Goal: Use online tool/utility: Utilize a website feature to perform a specific function

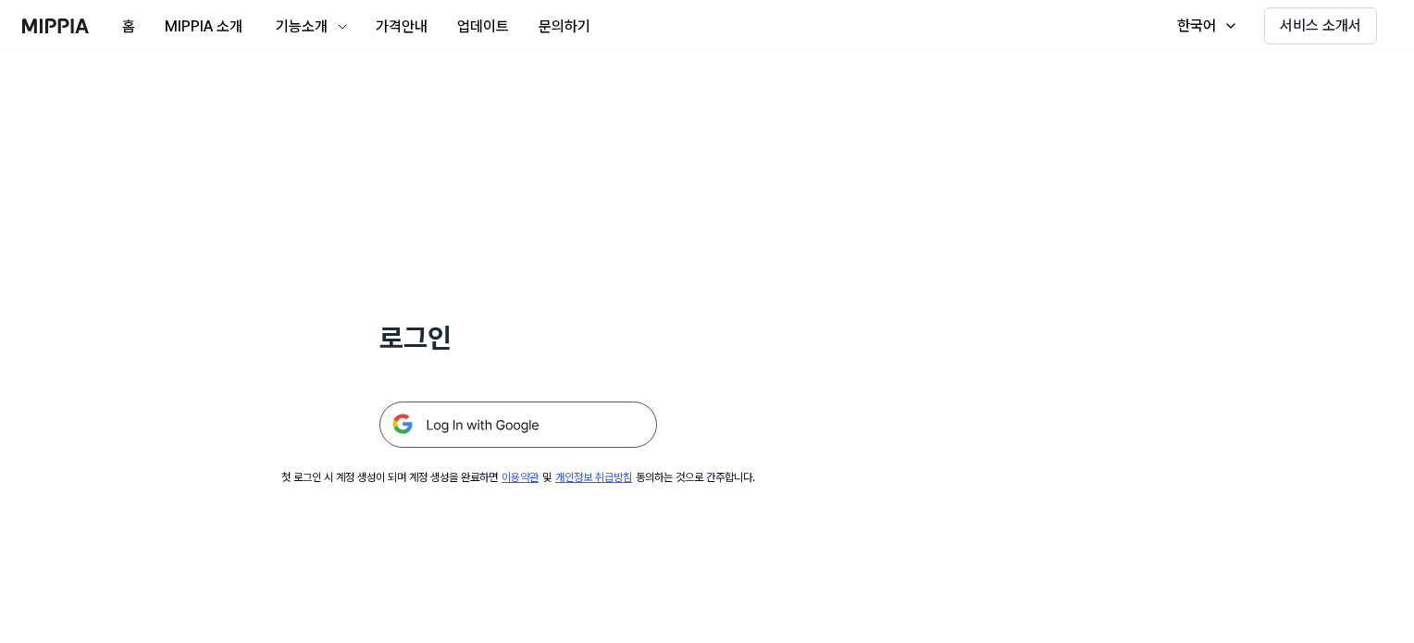
click at [575, 422] on img at bounding box center [518, 425] width 278 height 46
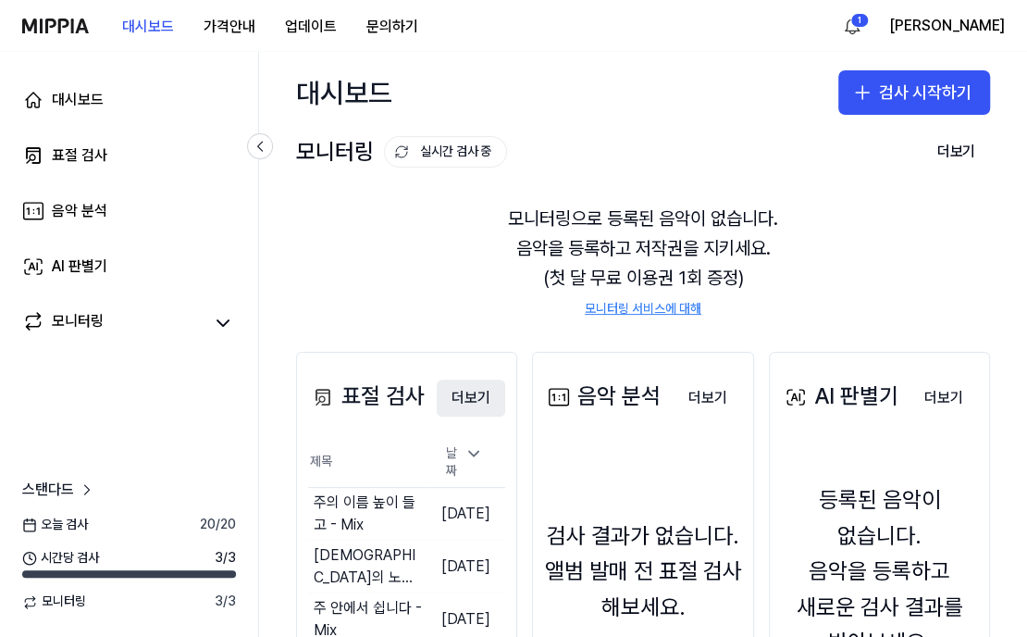
click at [457, 395] on button "더보기" at bounding box center [471, 397] width 68 height 37
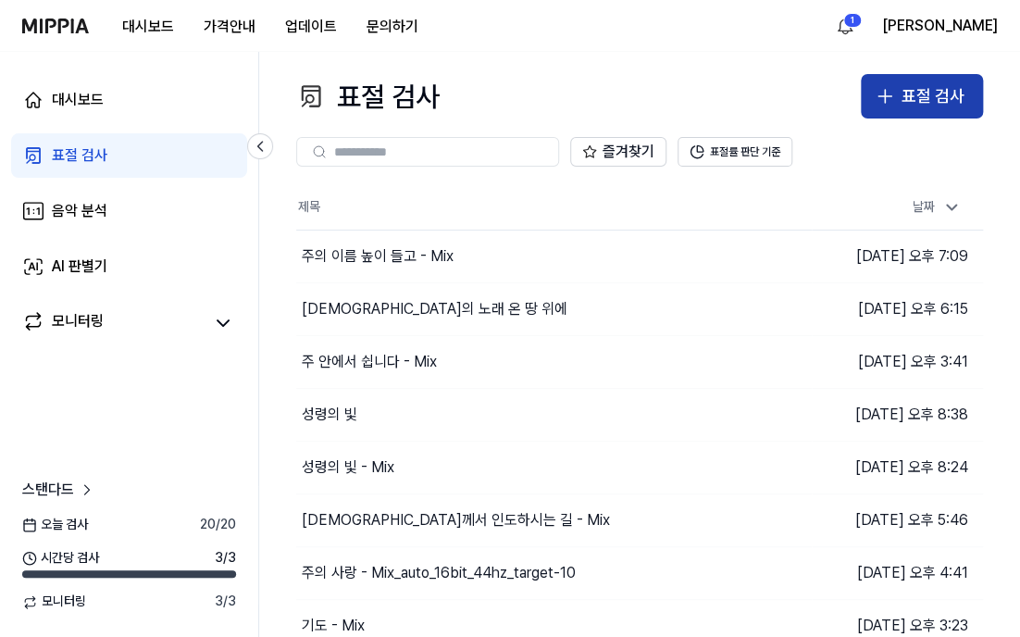
click at [922, 91] on div "표절 검사" at bounding box center [932, 96] width 63 height 27
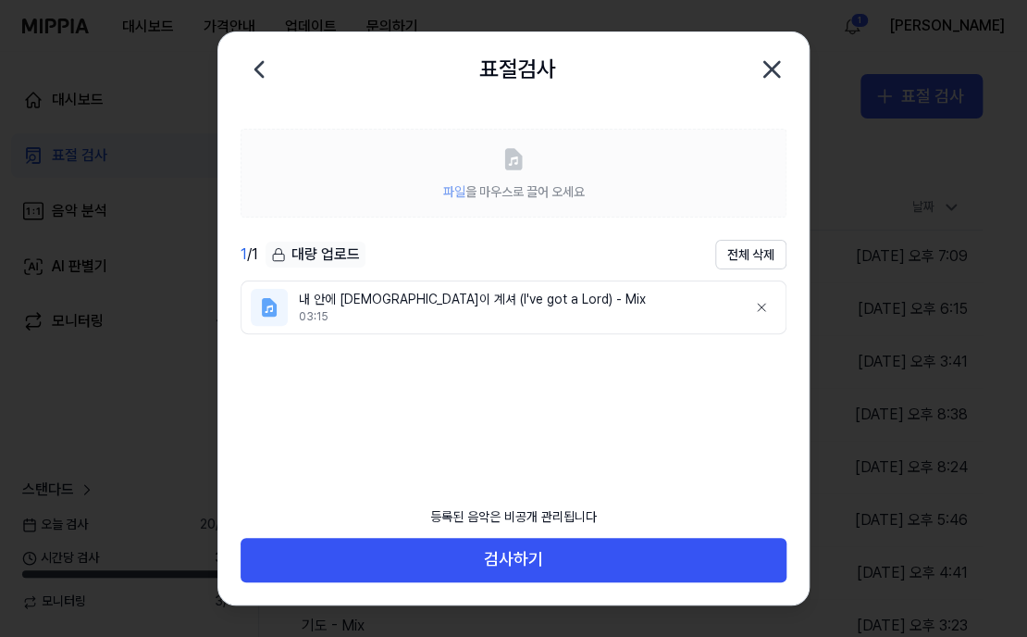
click at [520, 533] on div "등록된 음악은 비공개 관리됩니다" at bounding box center [513, 517] width 189 height 41
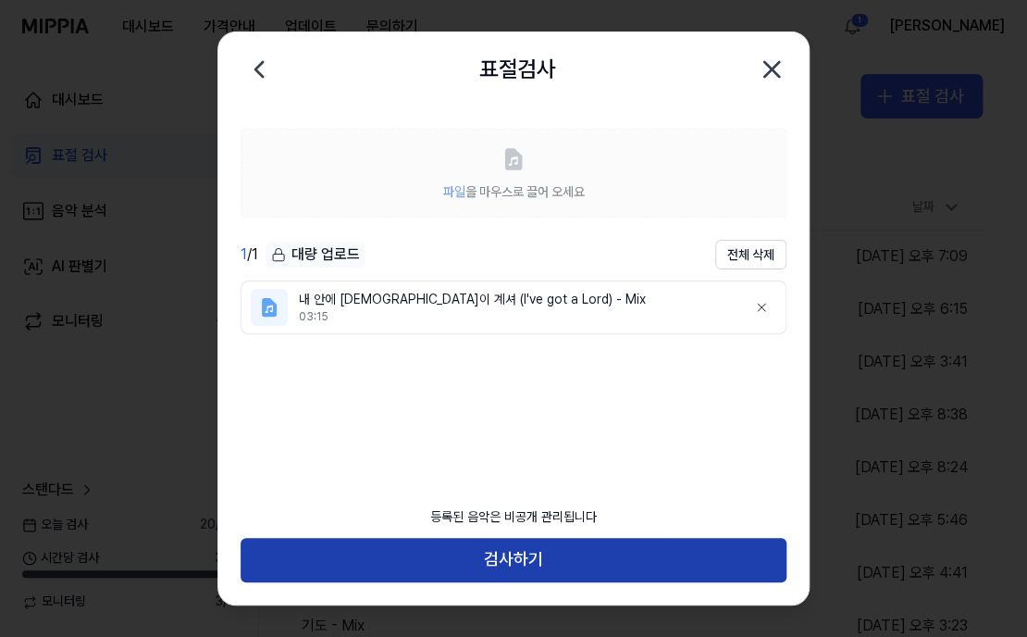
click at [520, 549] on button "검사하기" at bounding box center [514, 560] width 546 height 44
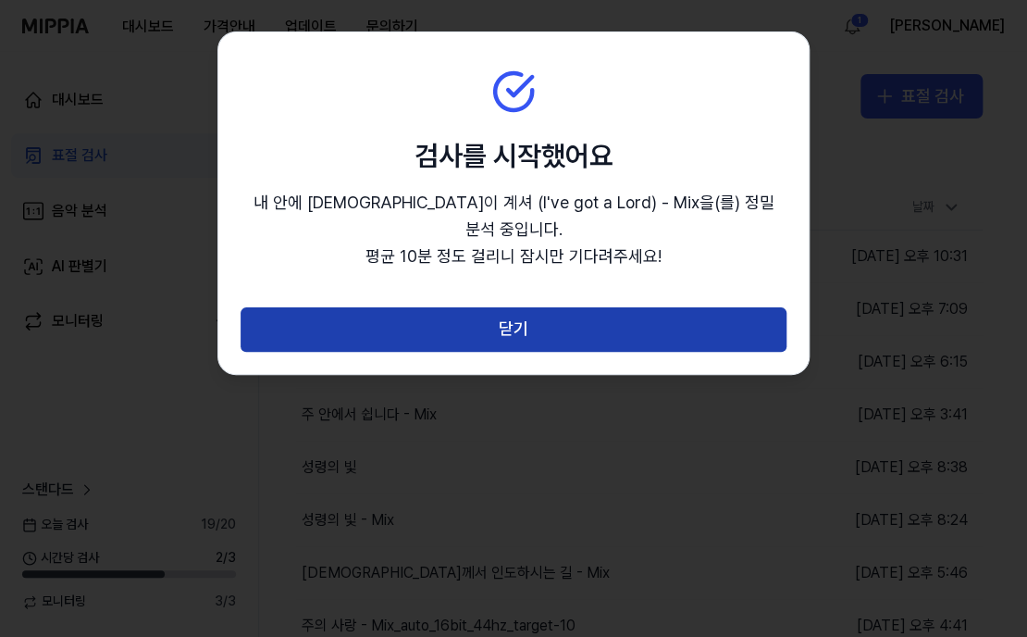
click at [482, 307] on button "닫기" at bounding box center [514, 329] width 546 height 44
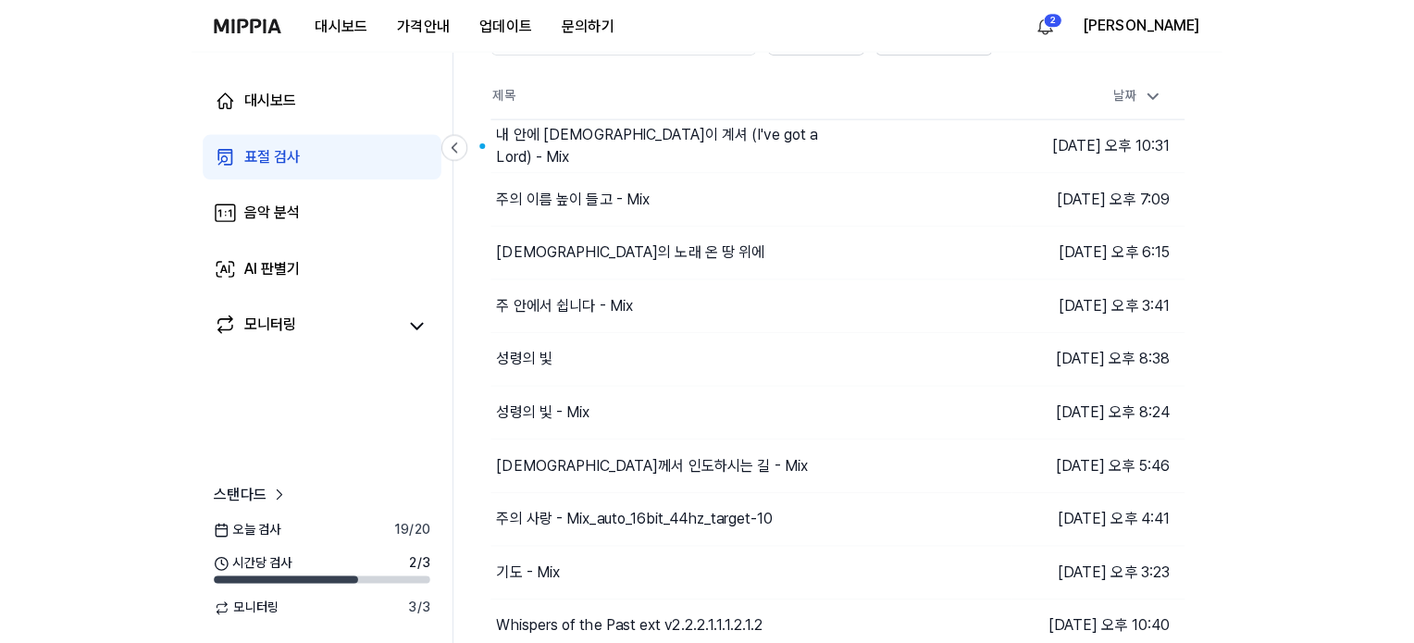
scroll to position [170, 0]
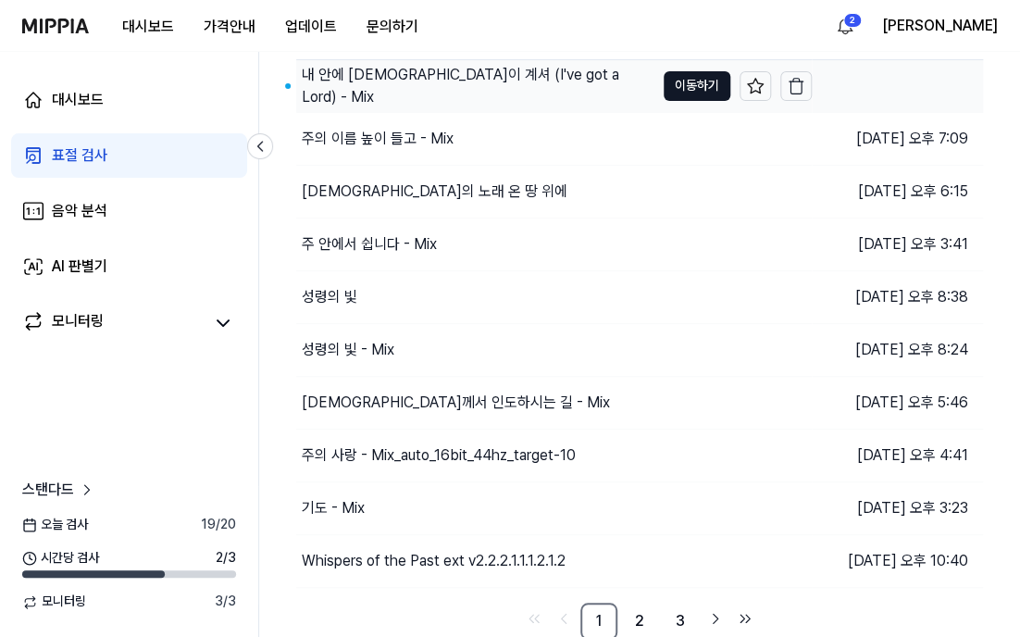
click at [503, 88] on div "내 안에 주님이 계셔 (I've got a Lord) - Mix" at bounding box center [462, 86] width 320 height 44
